Goal: Information Seeking & Learning: Learn about a topic

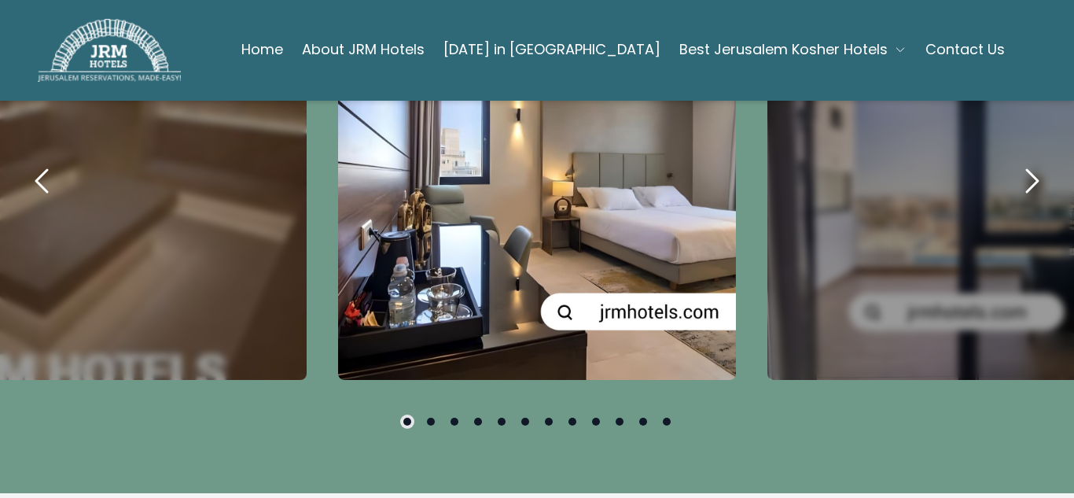
scroll to position [1038, 0]
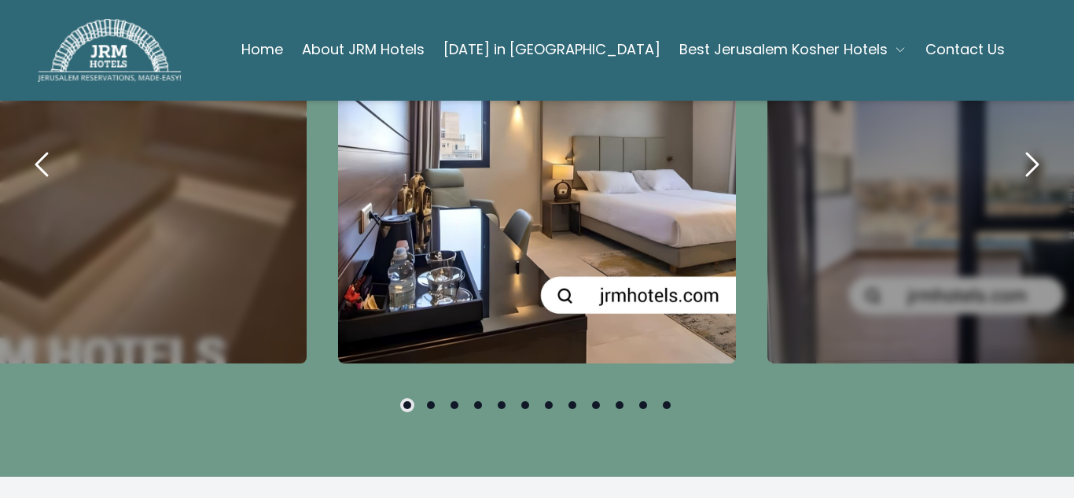
click at [1018, 183] on icon "next" at bounding box center [1032, 164] width 38 height 38
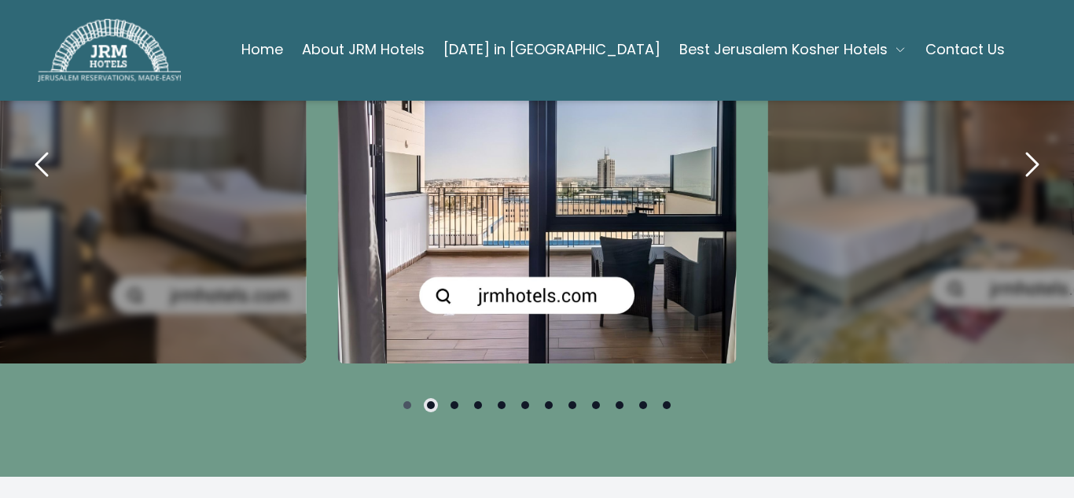
click at [1018, 183] on icon "next" at bounding box center [1032, 164] width 38 height 38
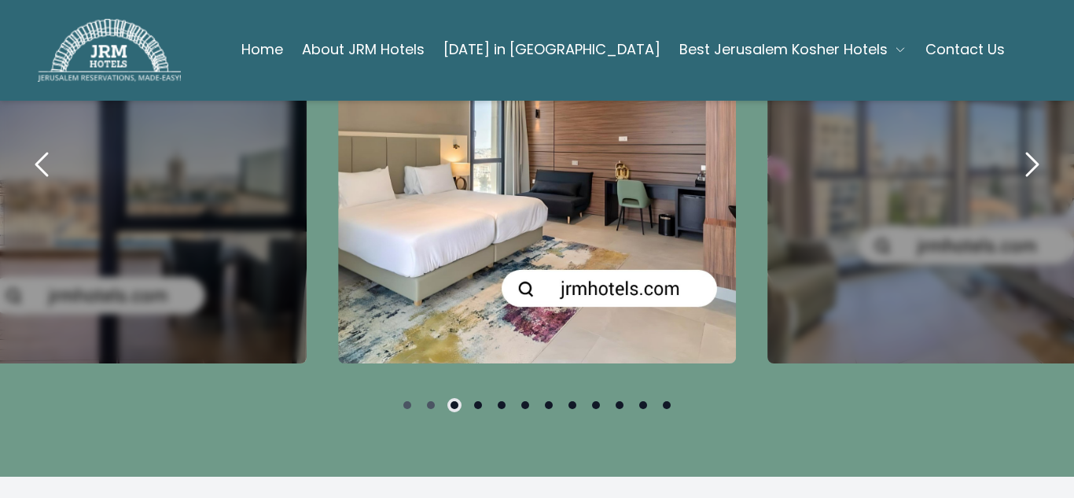
click at [1018, 183] on icon "next" at bounding box center [1032, 164] width 38 height 38
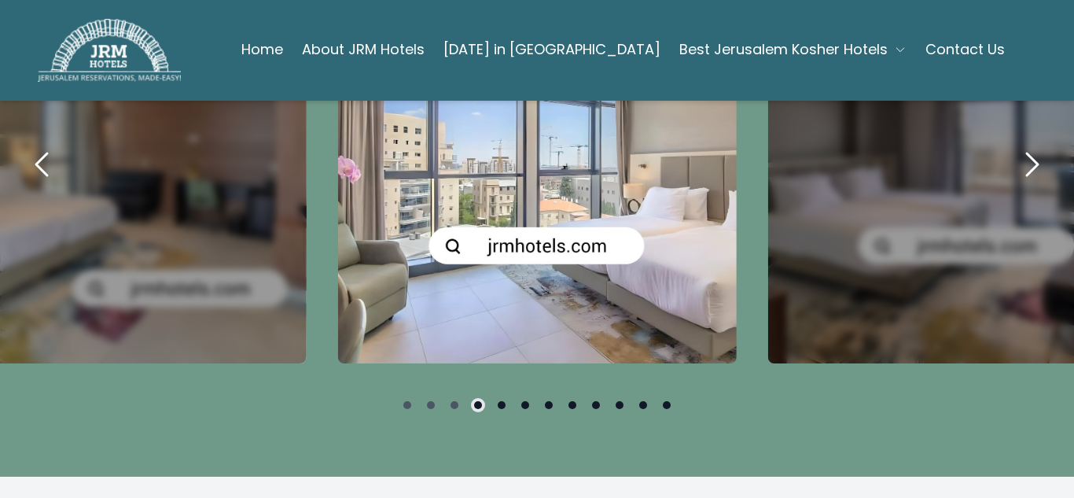
click at [1018, 183] on icon "next" at bounding box center [1032, 164] width 38 height 38
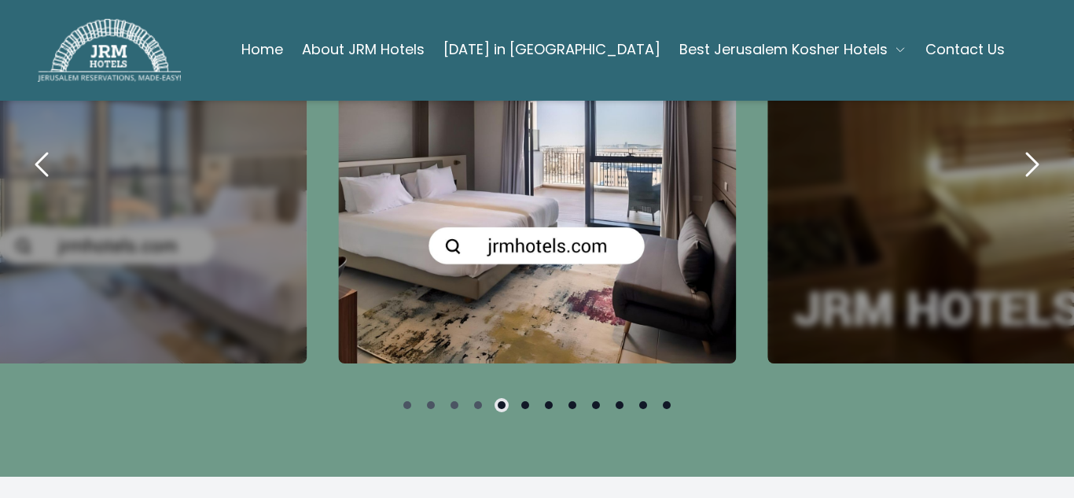
click at [1018, 183] on icon "next" at bounding box center [1032, 164] width 38 height 38
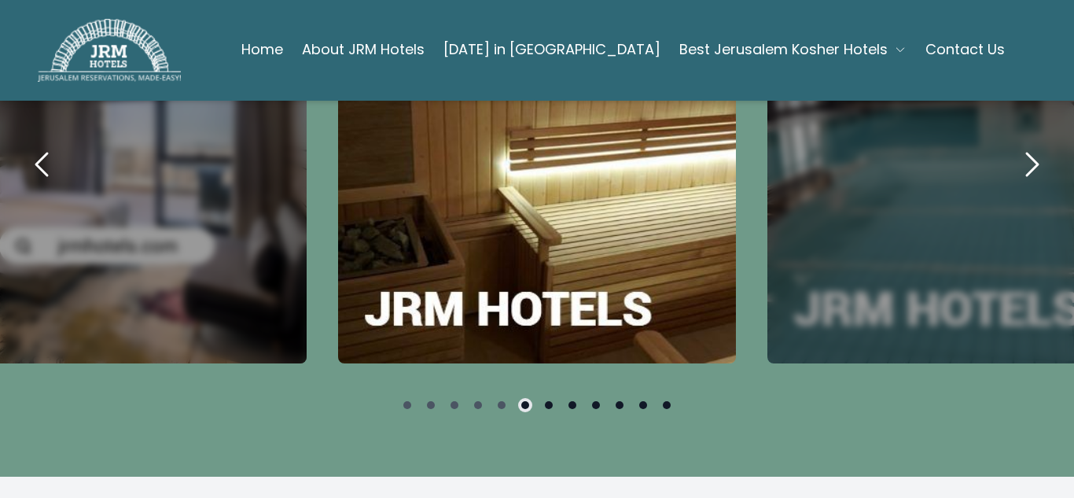
click at [1018, 183] on icon "next" at bounding box center [1032, 164] width 38 height 38
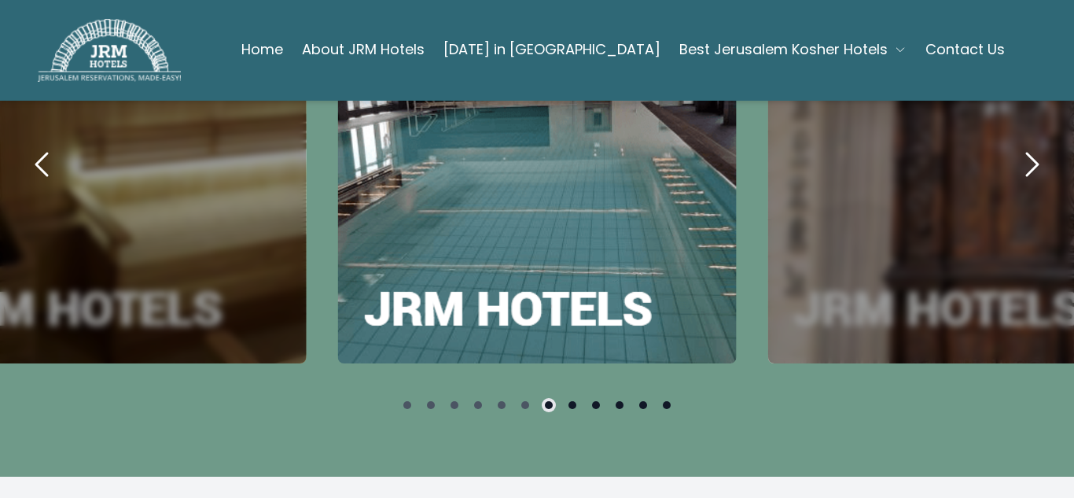
click at [1018, 183] on icon "next" at bounding box center [1032, 164] width 38 height 38
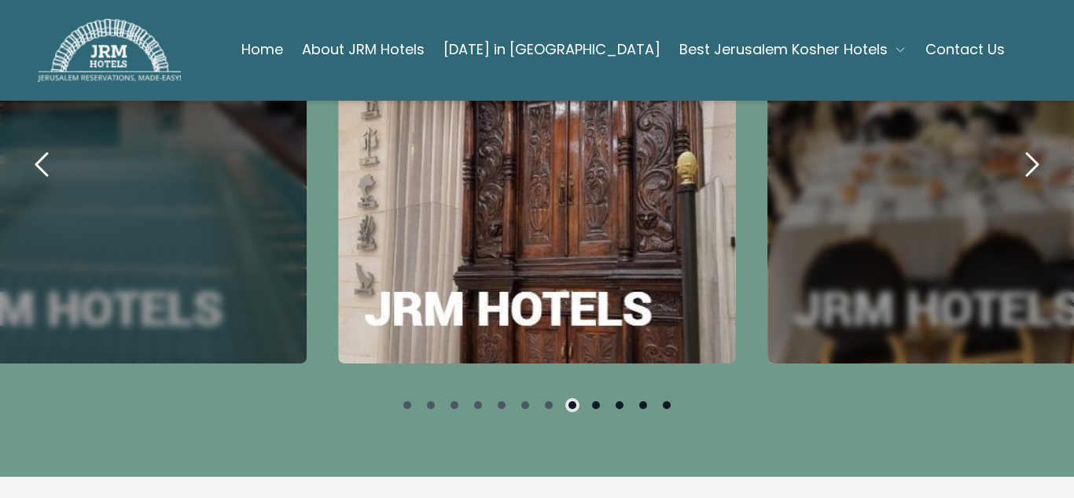
click at [1018, 183] on icon "next" at bounding box center [1032, 164] width 38 height 38
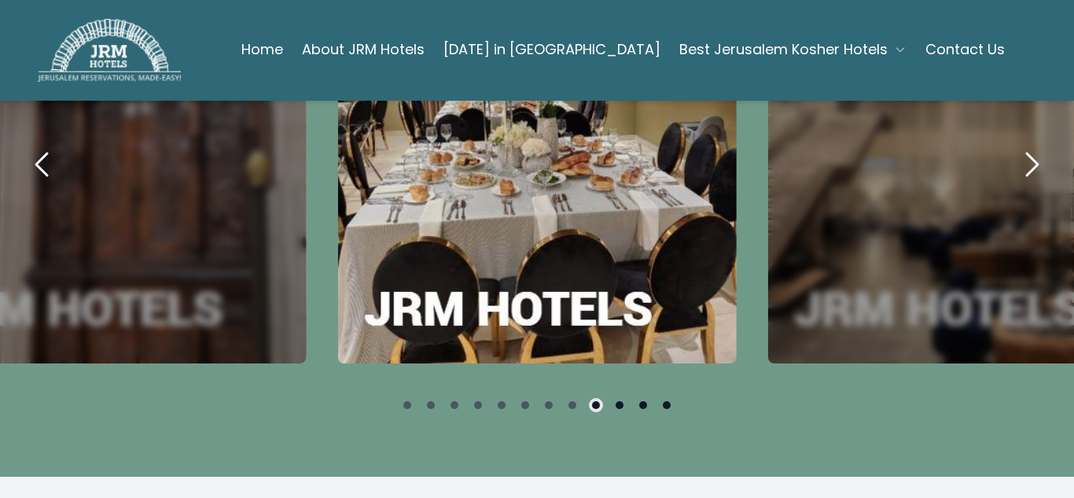
click at [1018, 183] on icon "next" at bounding box center [1032, 164] width 38 height 38
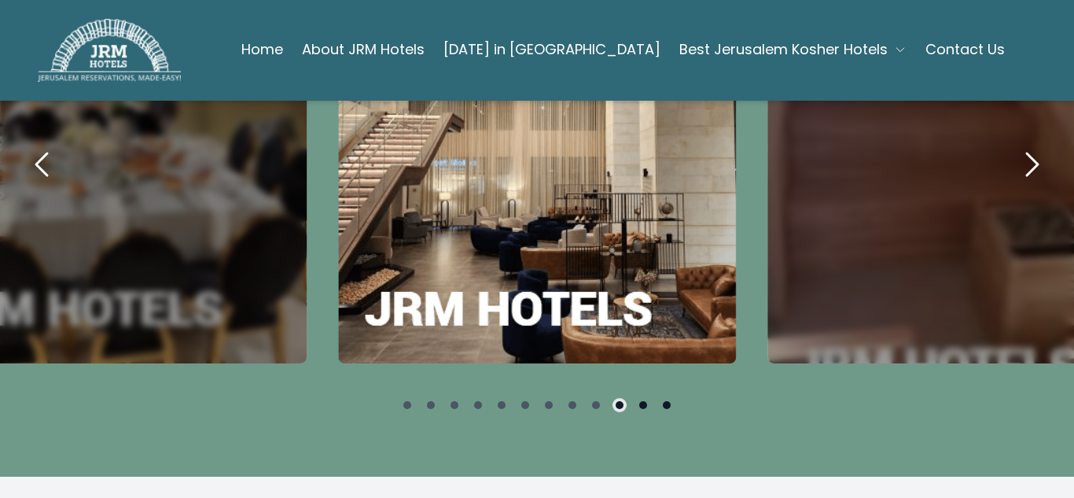
click at [1018, 183] on icon "next" at bounding box center [1032, 164] width 38 height 38
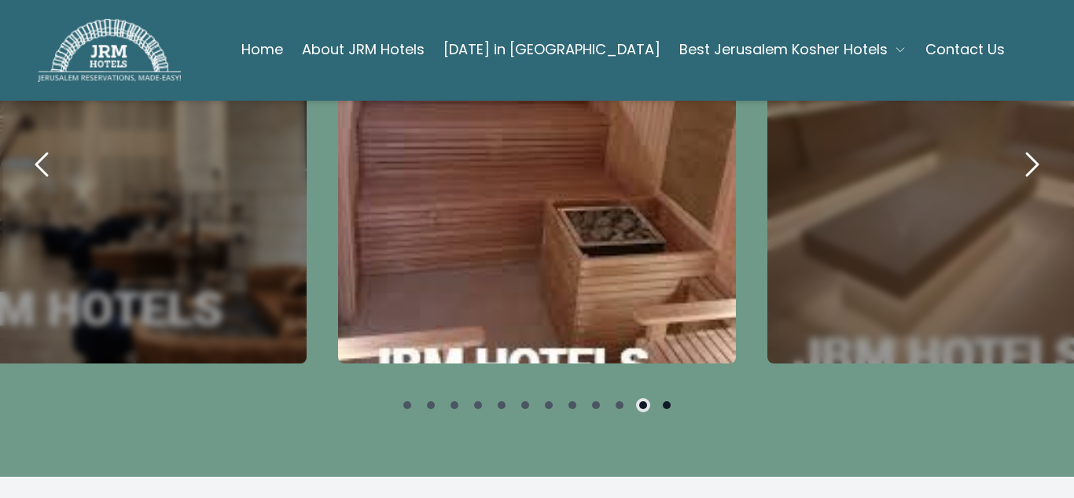
click at [1018, 183] on icon "next" at bounding box center [1032, 164] width 38 height 38
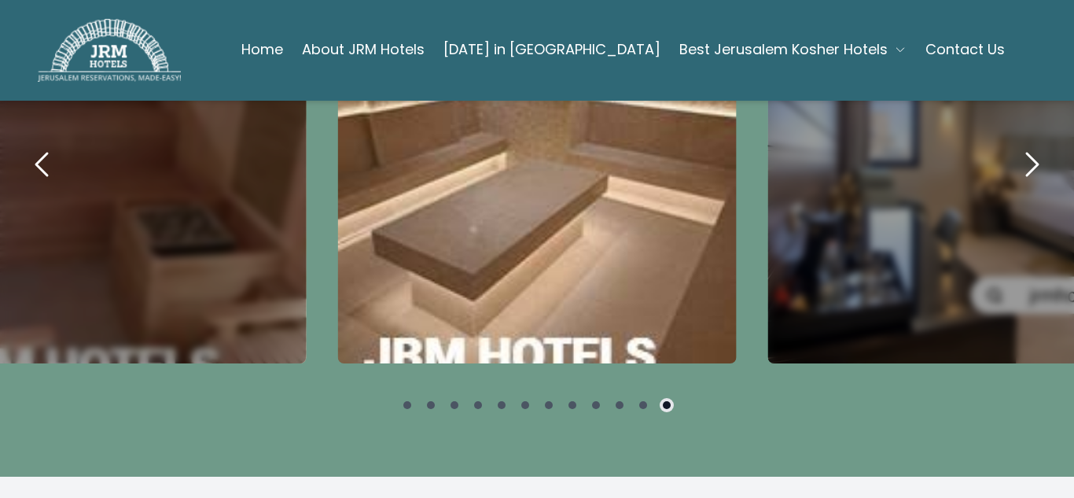
click at [1018, 183] on icon "next" at bounding box center [1032, 164] width 38 height 38
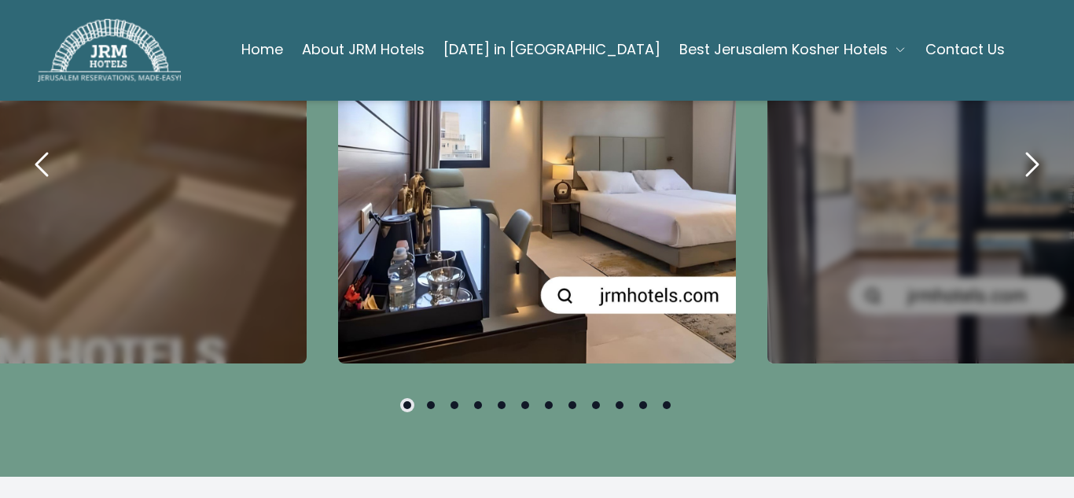
click at [755, 50] on span "Best Jerusalem Kosher Hotels" at bounding box center [783, 50] width 208 height 22
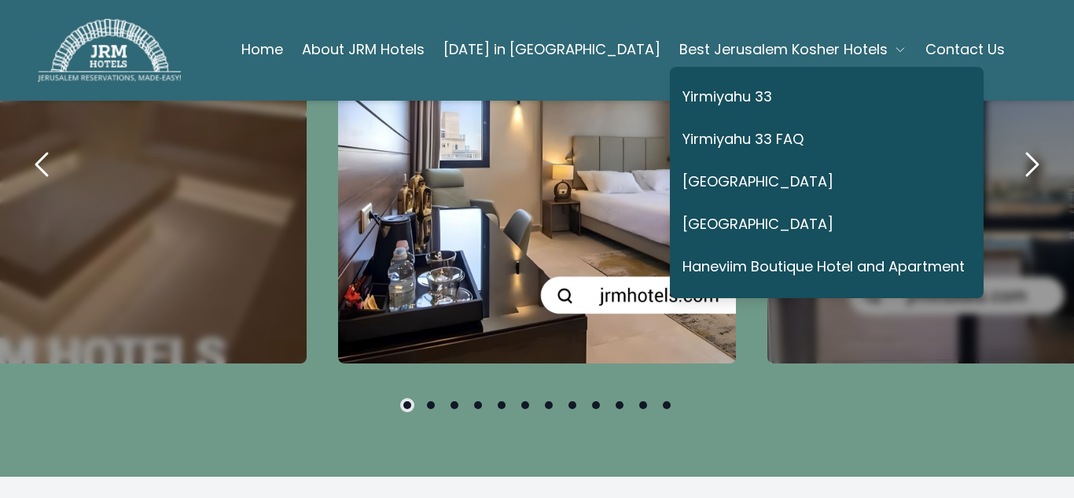
click at [747, 183] on link "[GEOGRAPHIC_DATA]" at bounding box center [823, 182] width 282 height 36
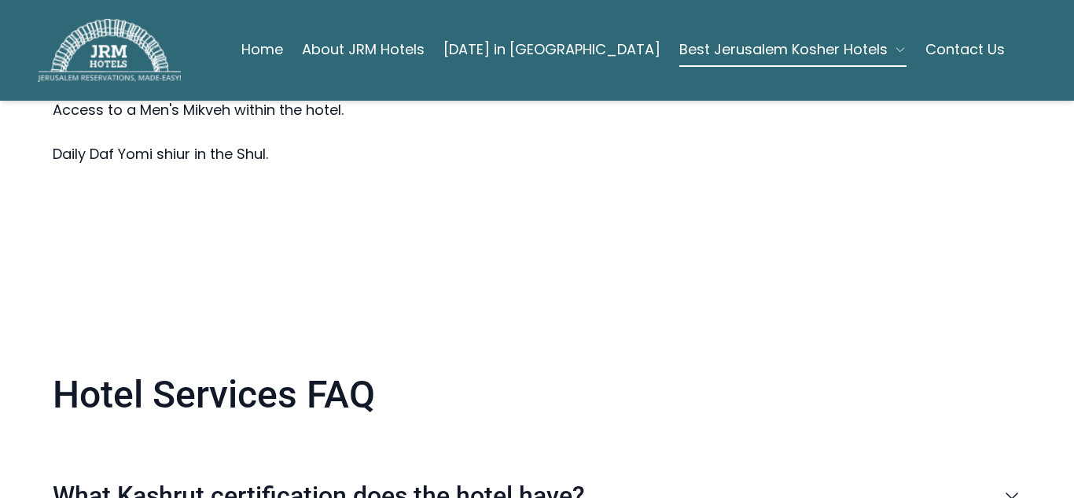
scroll to position [3212, 0]
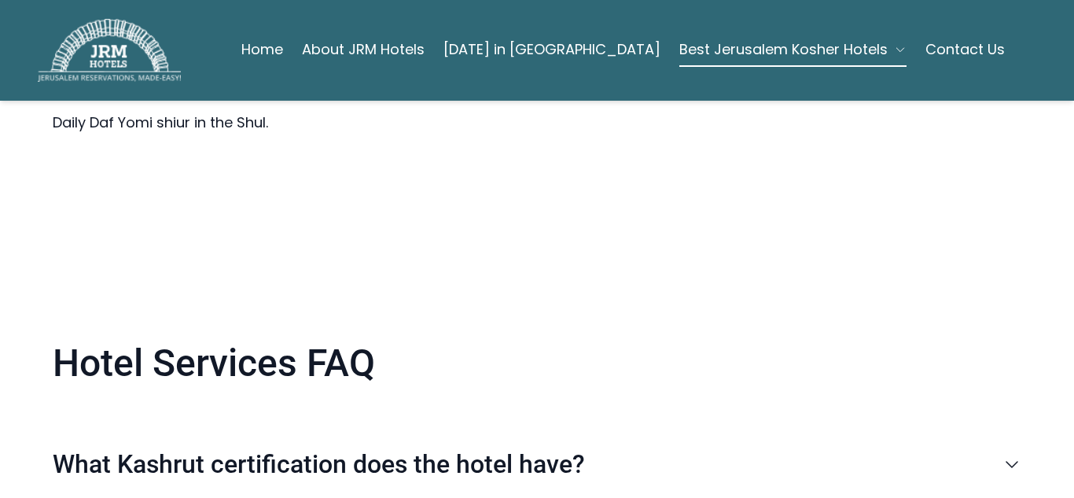
click at [555, 448] on p "What Kashrut certification does the hotel have?" at bounding box center [523, 463] width 940 height 31
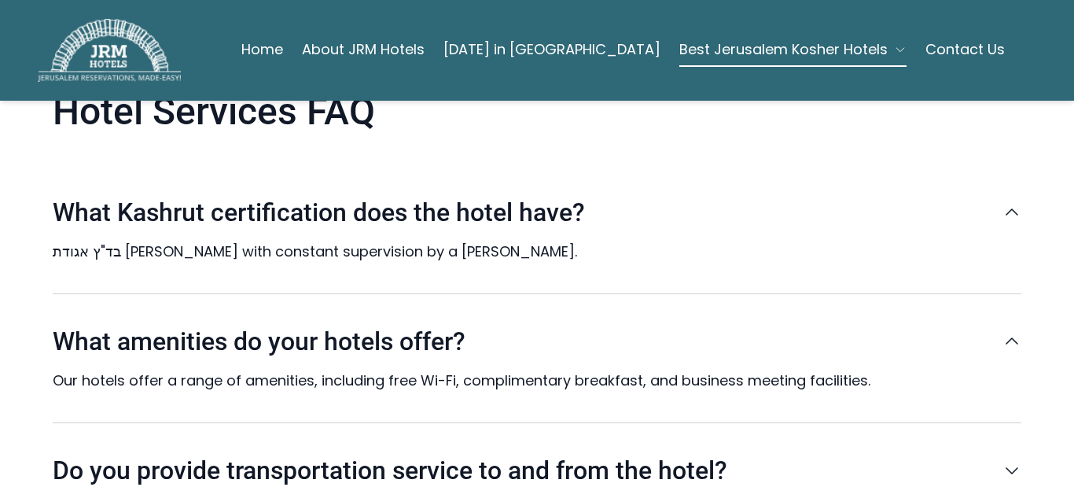
scroll to position [3495, 0]
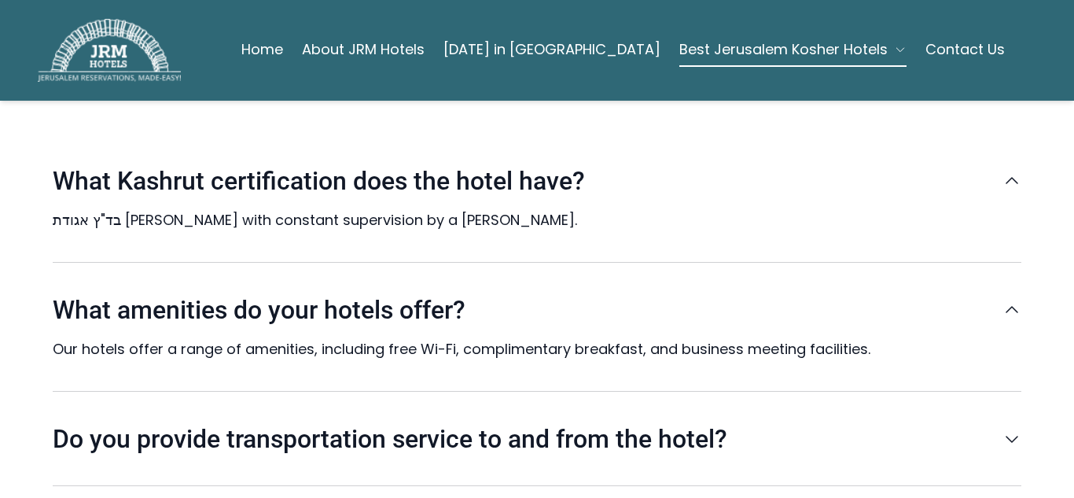
click at [467, 423] on p "Do you provide transportation service to and from the hotel?" at bounding box center [523, 438] width 940 height 31
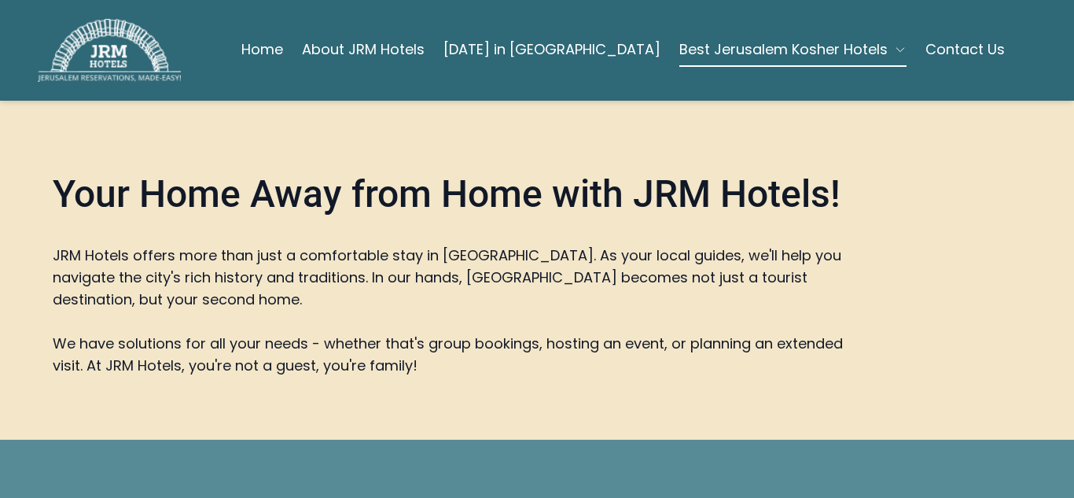
scroll to position [5067, 0]
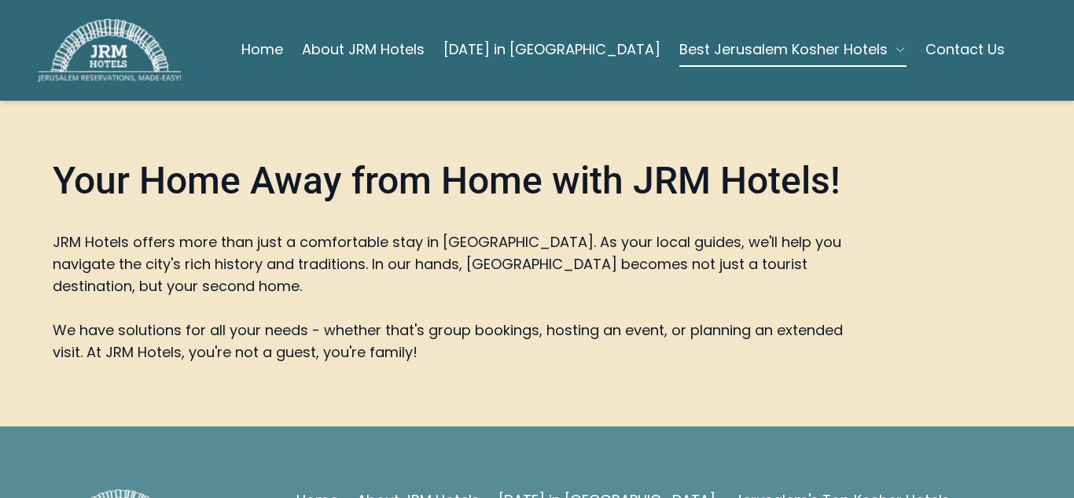
click at [779, 489] on link "Jerusalem's Top Kosher Hotels" at bounding box center [841, 500] width 215 height 22
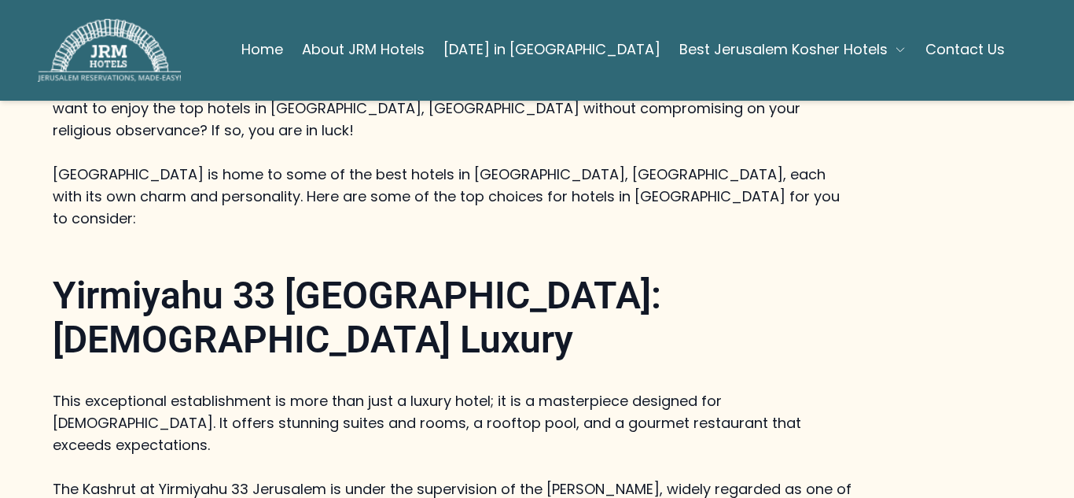
scroll to position [912, 0]
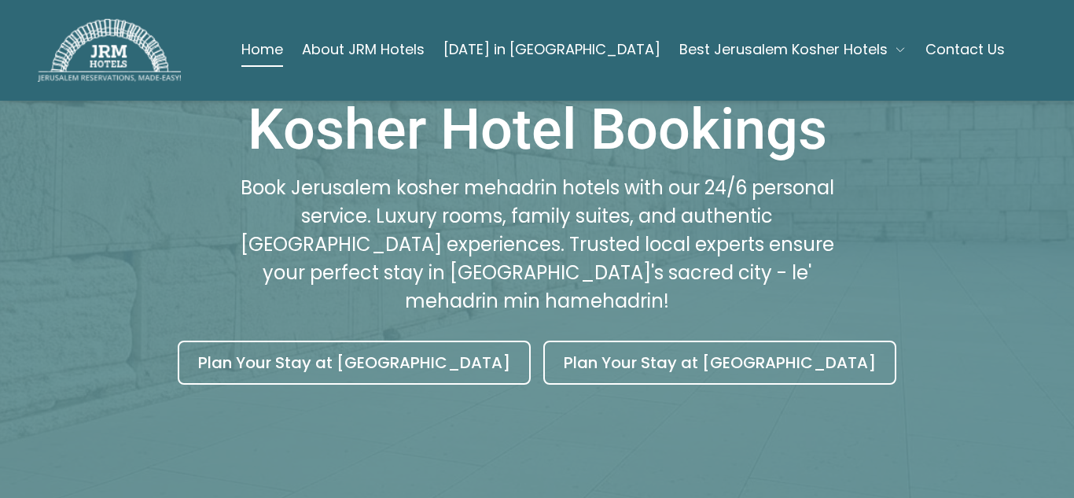
scroll to position [314, 0]
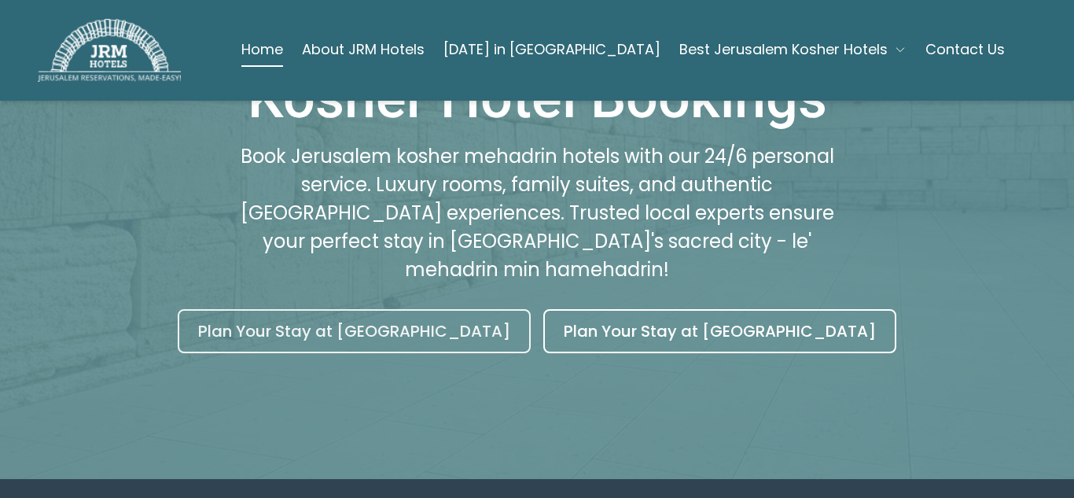
click at [369, 309] on link "Plan Your Stay at Yirmiyahu 33 Hotel" at bounding box center [354, 331] width 353 height 44
